Goal: Task Accomplishment & Management: Use online tool/utility

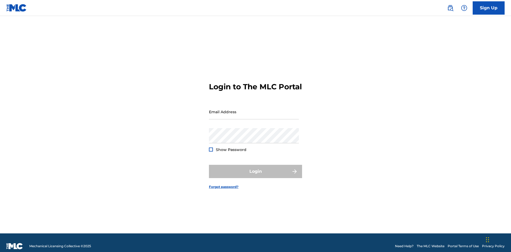
scroll to position [7, 0]
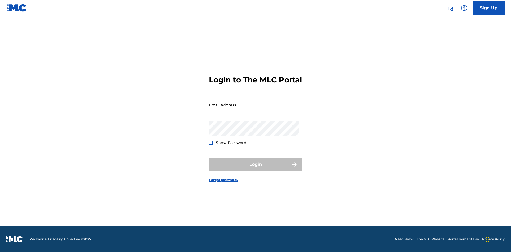
click at [254, 109] on input "Email Address" at bounding box center [254, 104] width 90 height 15
type input "Duke.McTesterson@gmail.com"
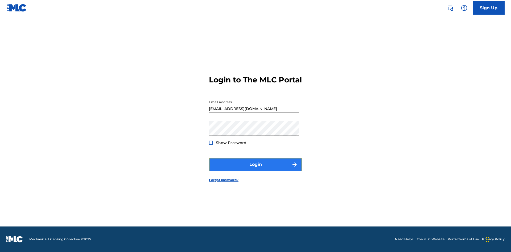
click at [255, 169] on button "Login" at bounding box center [255, 164] width 93 height 13
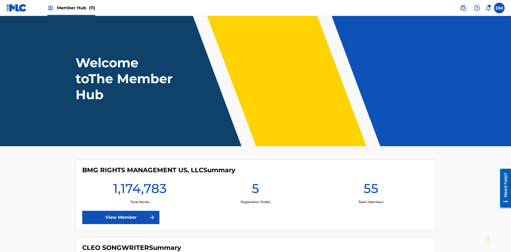
click at [76, 8] on span "Member Hub (11)" at bounding box center [76, 8] width 38 height 6
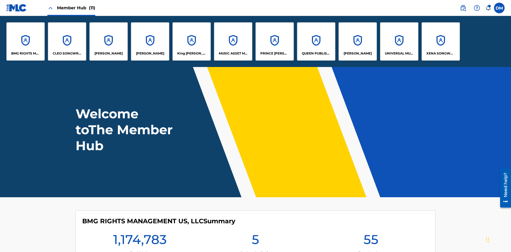
scroll to position [19, 0]
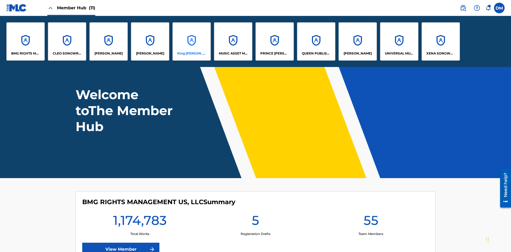
click at [191, 53] on p "King McTesterson" at bounding box center [191, 53] width 29 height 5
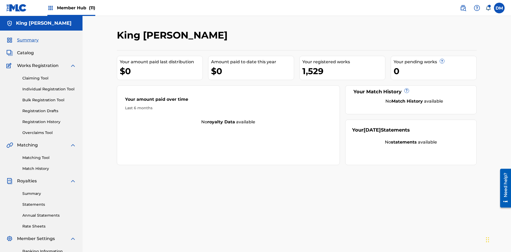
scroll to position [44, 0]
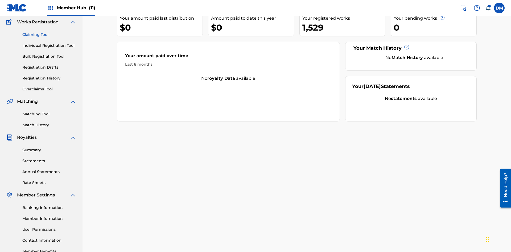
click at [49, 35] on link "Claiming Tool" at bounding box center [49, 35] width 54 height 6
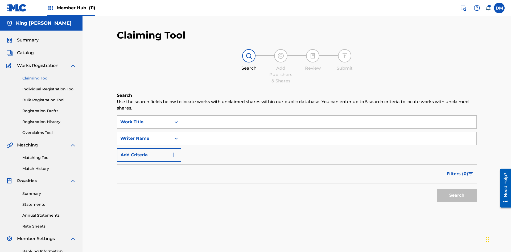
scroll to position [78, 0]
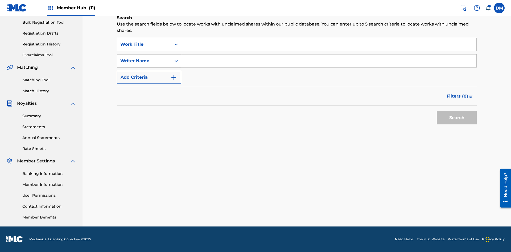
click at [144, 61] on div "Writer Name" at bounding box center [144, 61] width 48 height 6
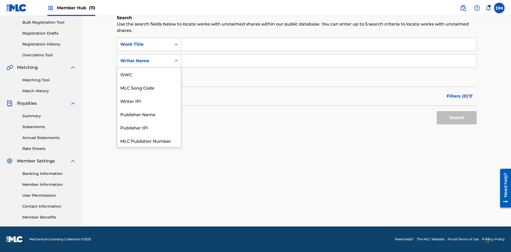
scroll to position [13, 0]
click at [149, 74] on div "MLC Song Code" at bounding box center [149, 74] width 64 height 13
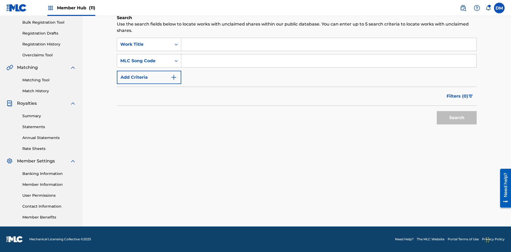
click at [328, 61] on input "Search Form" at bounding box center [328, 61] width 295 height 13
type input "RB0ZOJ"
click at [456, 118] on button "Search" at bounding box center [456, 117] width 40 height 13
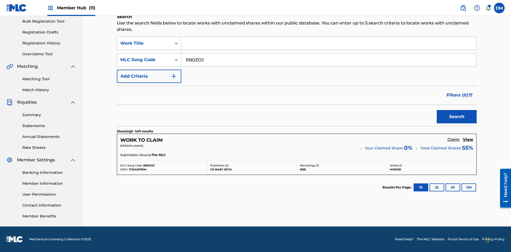
click at [453, 140] on h5 "Claim" at bounding box center [453, 139] width 12 height 5
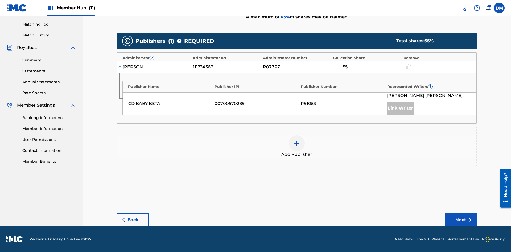
click at [297, 143] on img at bounding box center [296, 143] width 6 height 6
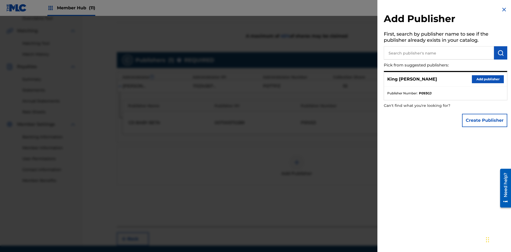
click at [439, 53] on input "text" at bounding box center [438, 52] width 110 height 13
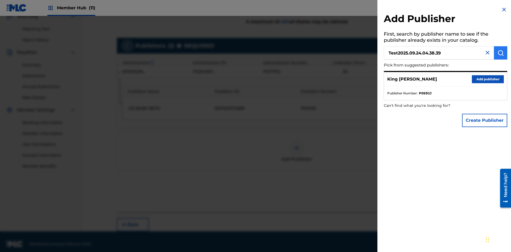
type input "Test2025.09.24.04.38.39"
click at [500, 53] on img "submit" at bounding box center [500, 53] width 6 height 6
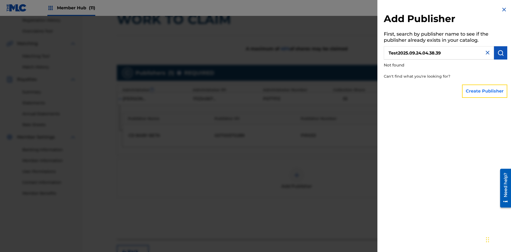
click at [485, 91] on button "Create Publisher" at bounding box center [484, 91] width 45 height 13
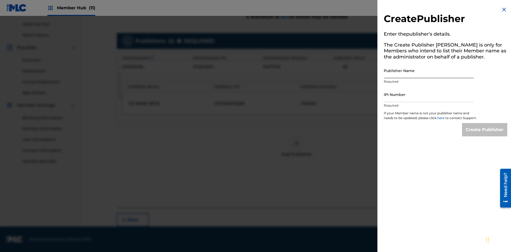
click at [428, 70] on input "Publisher Name" at bounding box center [428, 70] width 90 height 15
type input "Test2025.09.24.04.38.45"
click at [428, 94] on input "IPI Number" at bounding box center [428, 94] width 90 height 15
type input "00595839777"
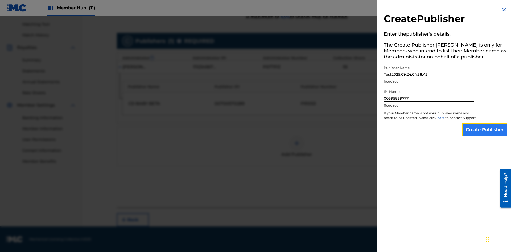
click at [485, 135] on input "Create Publisher" at bounding box center [484, 129] width 45 height 13
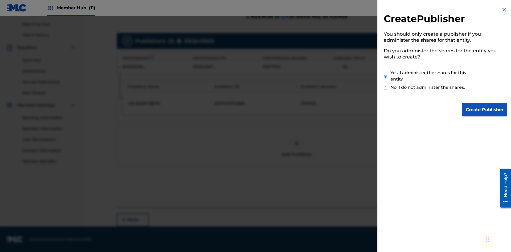
click at [385, 77] on input "Yes, I administer the shares for this entity" at bounding box center [384, 76] width 3 height 11
click at [485, 110] on input "Create Publisher" at bounding box center [484, 109] width 45 height 13
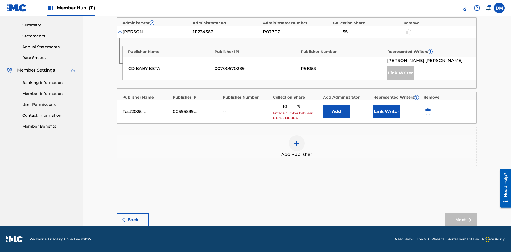
scroll to position [165, 0]
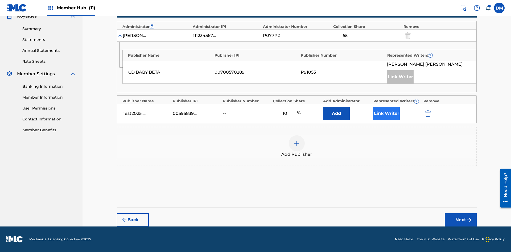
type input "10"
click at [386, 114] on button "Link Writer" at bounding box center [386, 113] width 27 height 13
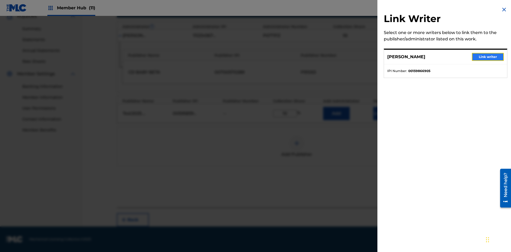
click at [487, 57] on button "Link writer" at bounding box center [488, 57] width 32 height 8
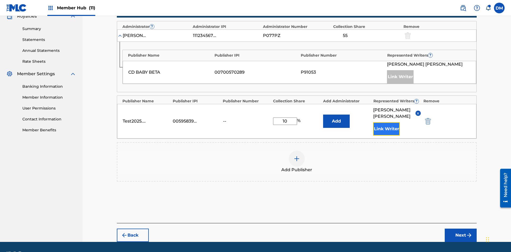
click at [386, 122] on button "Link Writer" at bounding box center [386, 128] width 27 height 13
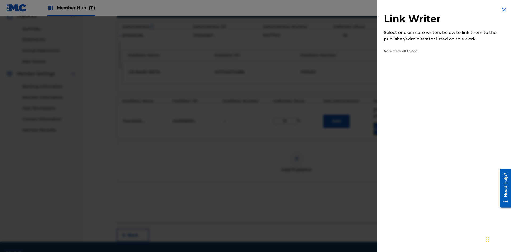
click at [504, 10] on img at bounding box center [504, 9] width 6 height 6
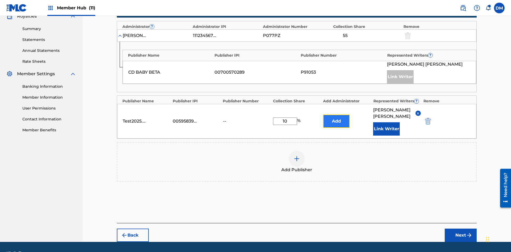
click at [336, 115] on button "Add" at bounding box center [336, 121] width 27 height 13
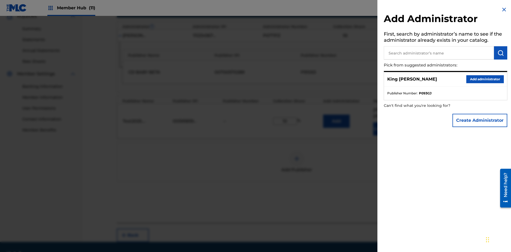
click at [439, 53] on input "text" at bounding box center [438, 52] width 110 height 13
type input "Test2025.09.24.04.39.11"
click at [500, 53] on img "submit" at bounding box center [500, 53] width 6 height 6
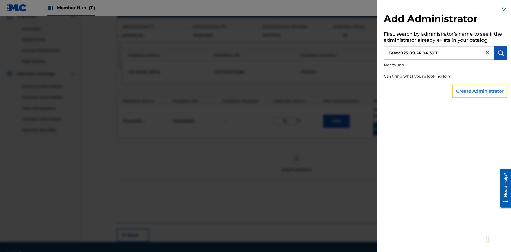
click at [480, 91] on button "Create Administrator" at bounding box center [479, 91] width 55 height 13
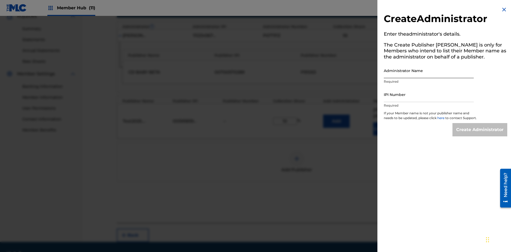
click at [428, 70] on input "Administrator Name" at bounding box center [428, 70] width 90 height 15
type input "Test2025.09.24.04.39.17"
click at [428, 94] on input "IPI Number" at bounding box center [428, 94] width 90 height 15
click at [480, 135] on input "Create Administrator" at bounding box center [479, 129] width 55 height 13
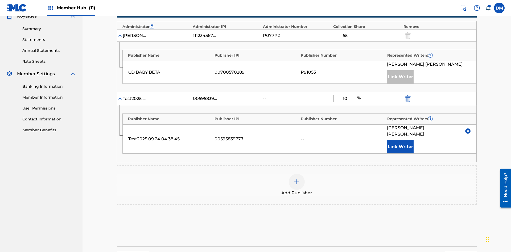
scroll to position [197, 0]
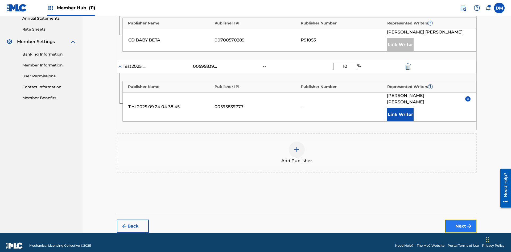
click at [460, 220] on button "Next" at bounding box center [460, 226] width 32 height 13
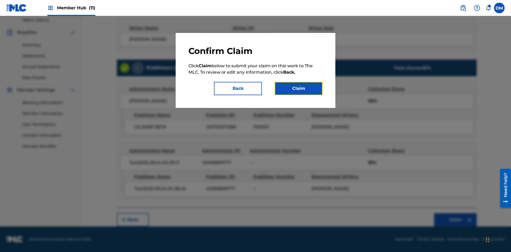
click at [298, 89] on button "Claim" at bounding box center [298, 88] width 48 height 13
